Goal: Task Accomplishment & Management: Manage account settings

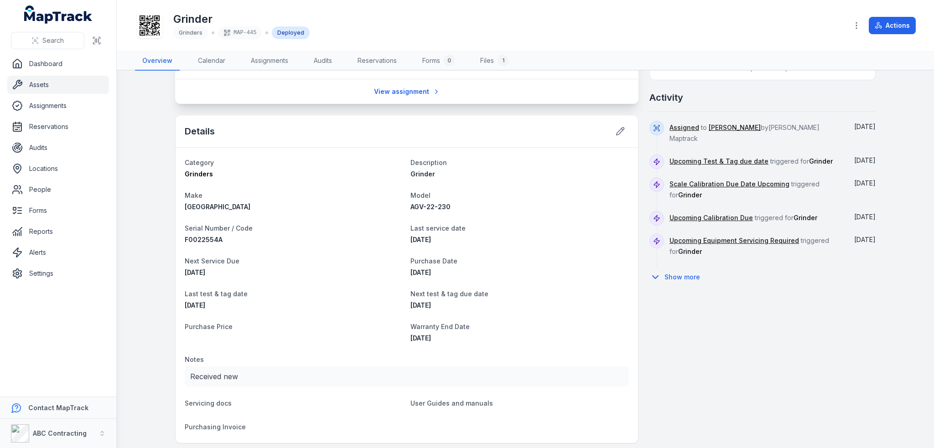
scroll to position [319, 0]
click at [686, 269] on button "Show more" at bounding box center [678, 277] width 57 height 19
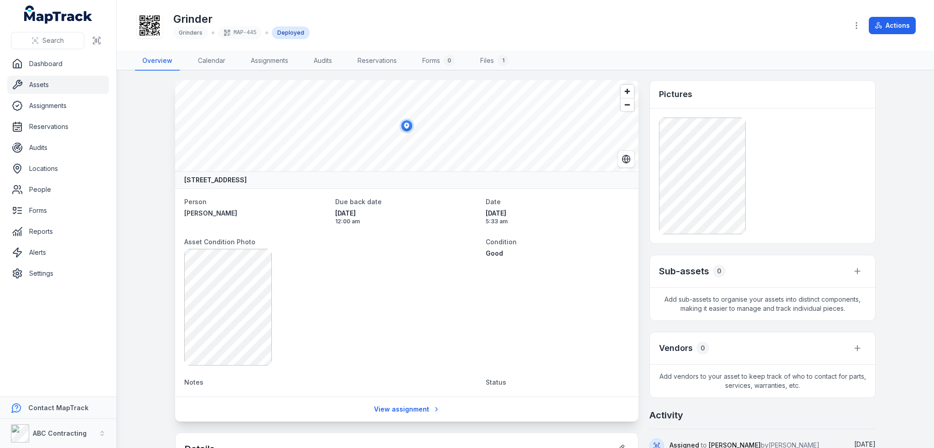
scroll to position [0, 0]
click at [51, 110] on link "Assignments" at bounding box center [58, 106] width 102 height 18
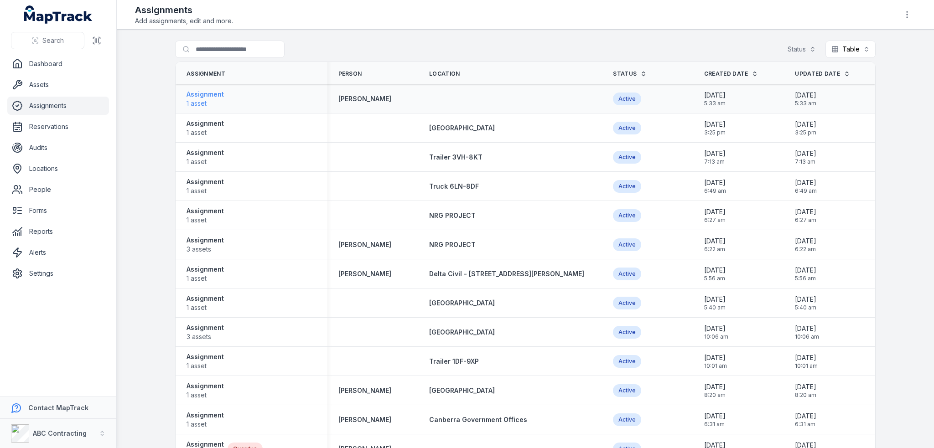
click at [214, 96] on strong "Assignment" at bounding box center [205, 94] width 37 height 9
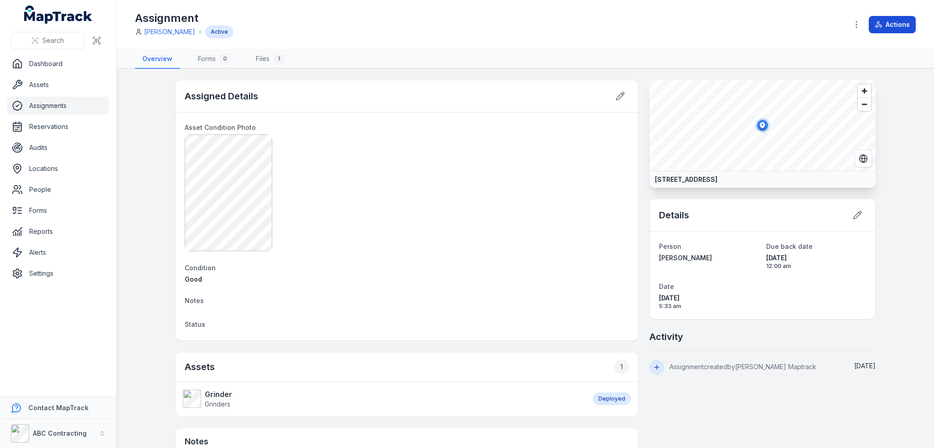
click at [896, 26] on button "Actions" at bounding box center [892, 24] width 47 height 17
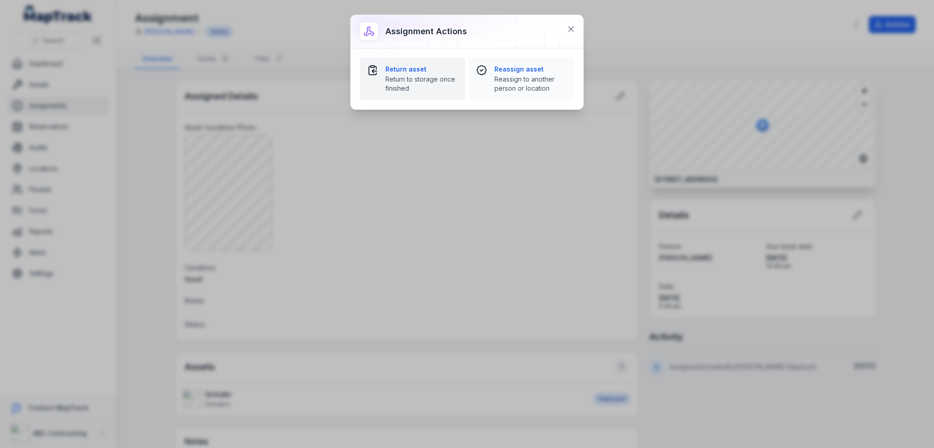
click at [423, 82] on span "Return to storage once finished" at bounding box center [421, 84] width 73 height 18
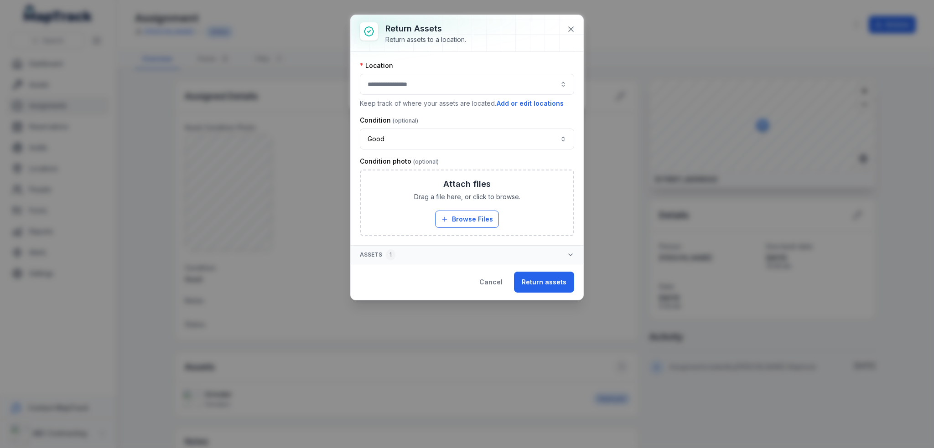
click at [423, 82] on button "button" at bounding box center [467, 84] width 214 height 21
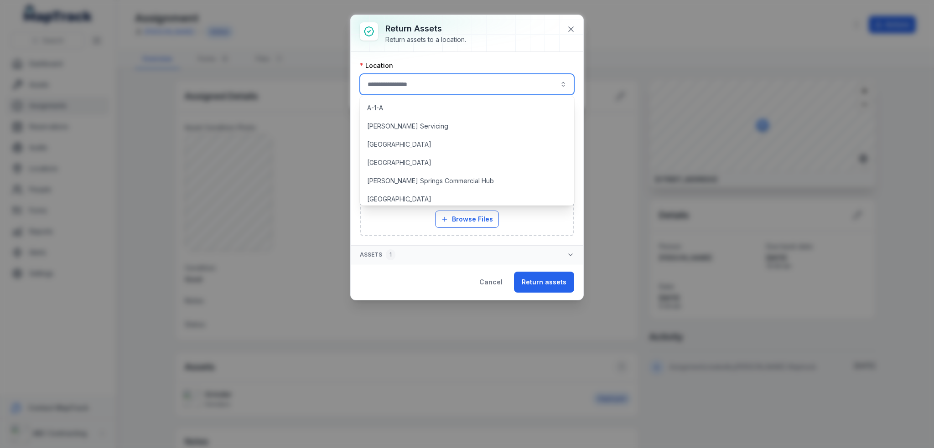
click at [454, 63] on div "Location" at bounding box center [467, 65] width 214 height 9
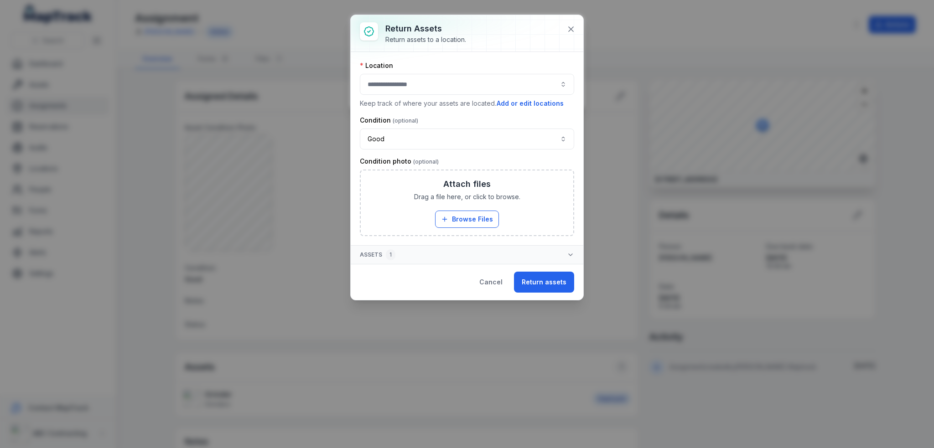
click at [552, 253] on button "Assets 1" at bounding box center [467, 255] width 233 height 18
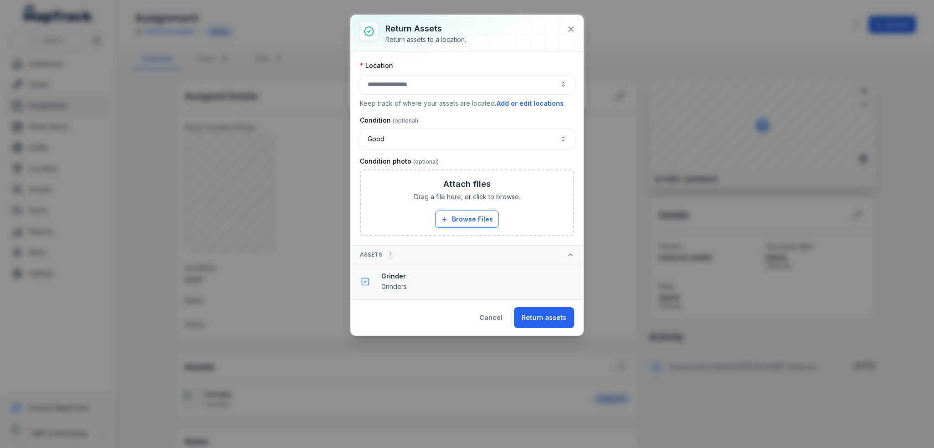
click at [466, 85] on button "button" at bounding box center [467, 84] width 214 height 21
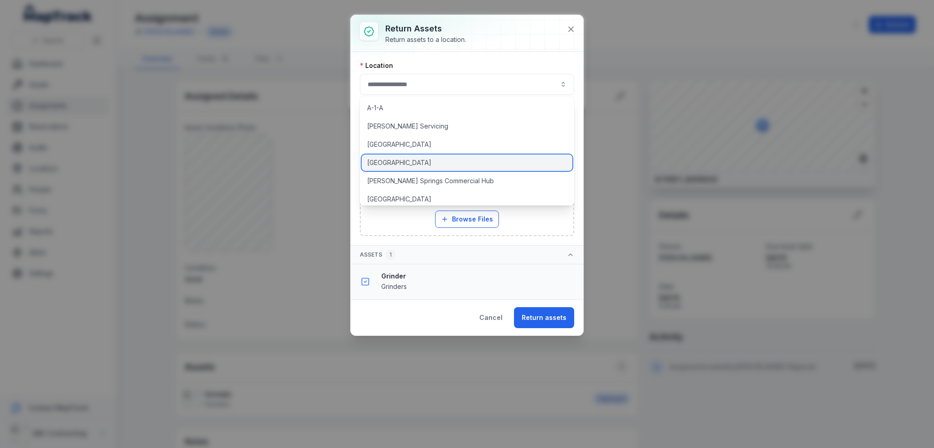
click at [391, 163] on span "[GEOGRAPHIC_DATA]" at bounding box center [399, 162] width 64 height 9
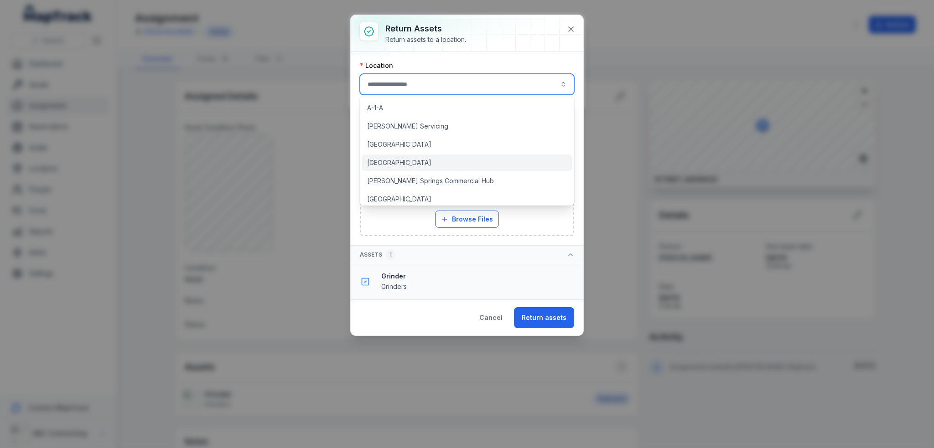
type input "**********"
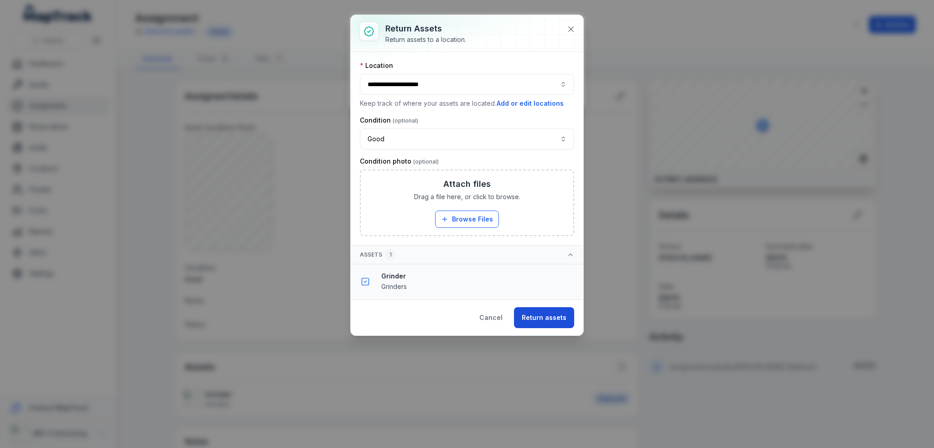
click at [556, 322] on button "Return assets" at bounding box center [544, 317] width 60 height 21
